Goal: Use online tool/utility: Utilize a website feature to perform a specific function

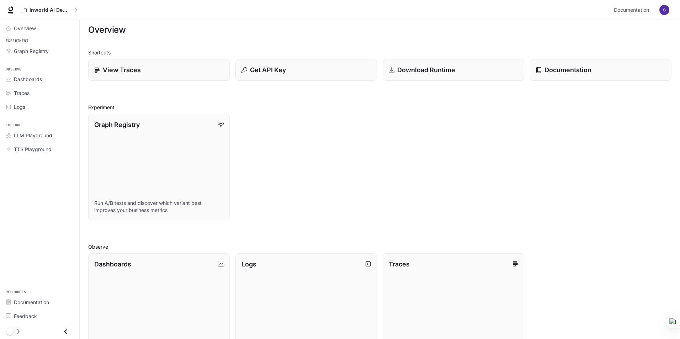
click at [664, 9] on img "button" at bounding box center [664, 10] width 10 height 10
click at [379, 170] on div at bounding box center [341, 169] width 683 height 339
click at [7, 93] on icon "Traces" at bounding box center [8, 93] width 5 height 5
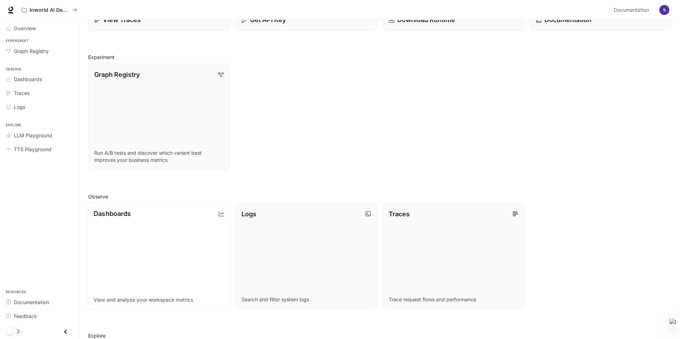
scroll to position [26, 0]
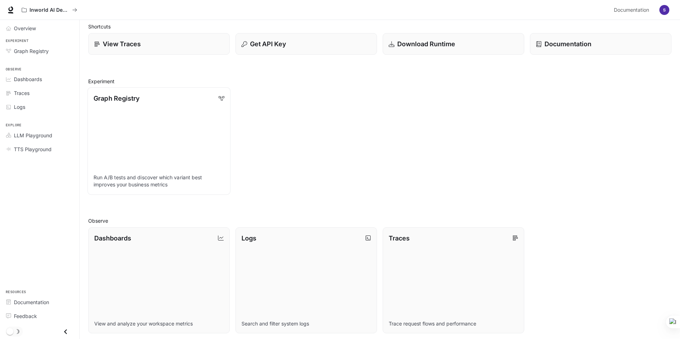
click at [189, 143] on link "Graph Registry Run A/B tests and discover which variant best improves your busi…" at bounding box center [158, 140] width 143 height 107
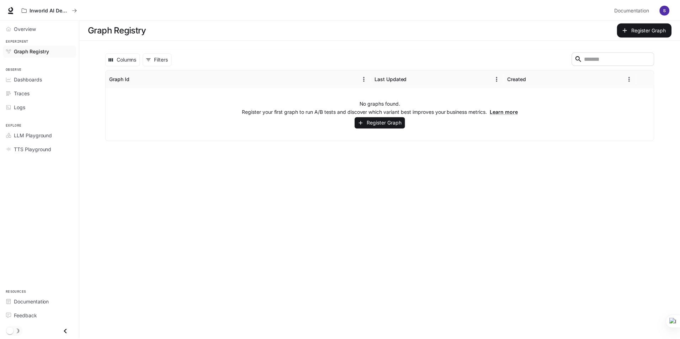
scroll to position [26, 0]
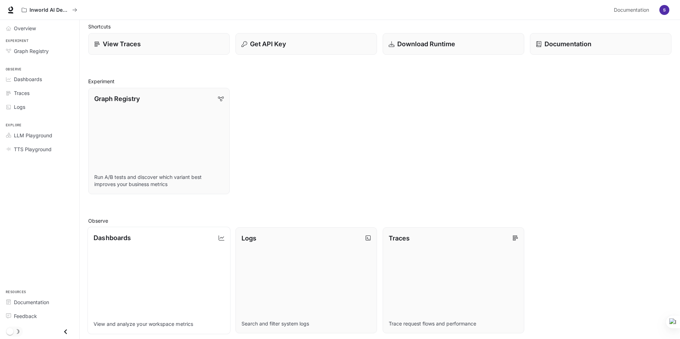
click at [147, 250] on link "Dashboards View and analyze your workspace metrics" at bounding box center [158, 279] width 143 height 107
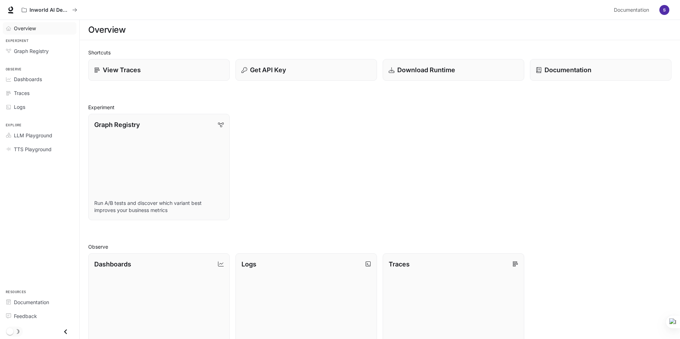
click at [23, 28] on span "Overview" at bounding box center [25, 28] width 22 height 7
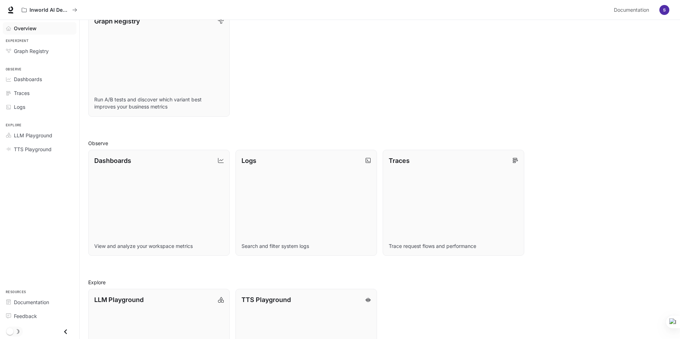
scroll to position [168, 0]
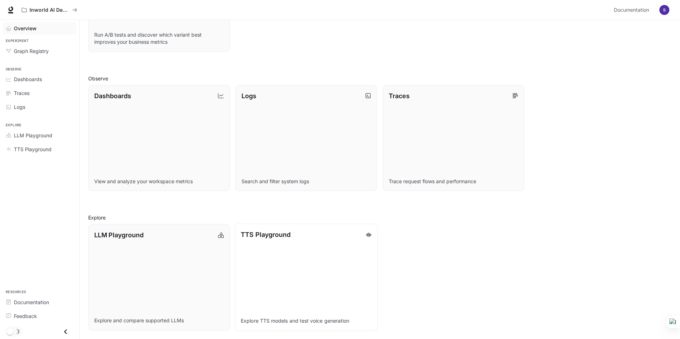
click at [287, 270] on link "TTS Playground Explore TTS models and test voice generation" at bounding box center [306, 277] width 143 height 107
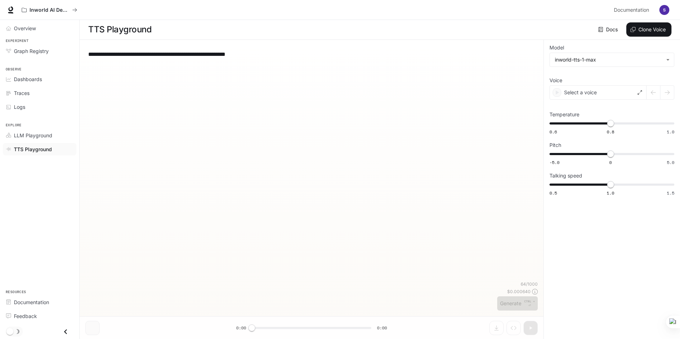
scroll to position [0, 0]
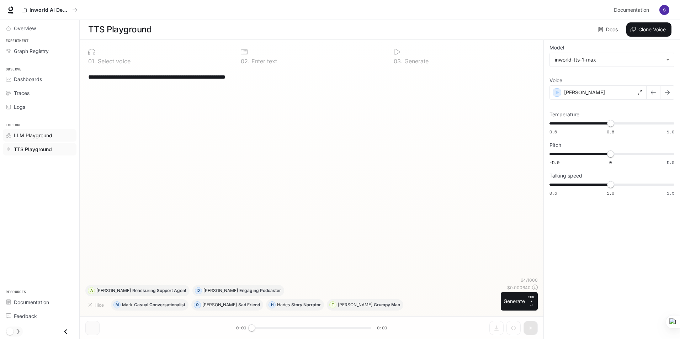
click at [36, 132] on span "LLM Playground" at bounding box center [33, 135] width 38 height 7
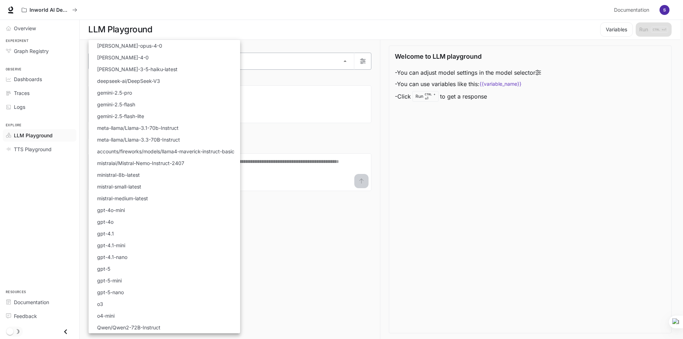
click at [307, 60] on body "Skip to main content Inworld AI Demos Documentation Documentation Portal Overvi…" at bounding box center [341, 169] width 683 height 339
click at [174, 313] on li "o4-mini" at bounding box center [164, 316] width 151 height 12
type input "*******"
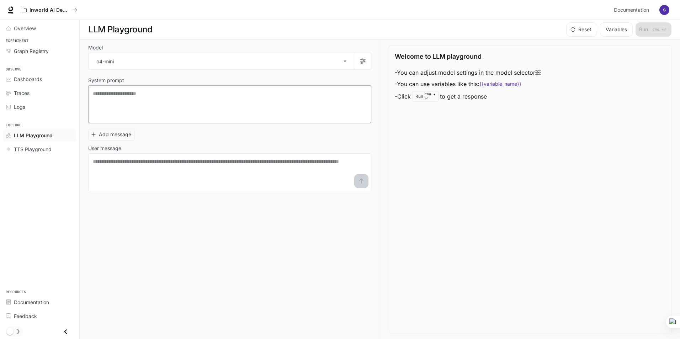
click at [224, 103] on textarea at bounding box center [230, 104] width 274 height 28
